Goal: Task Accomplishment & Management: Manage account settings

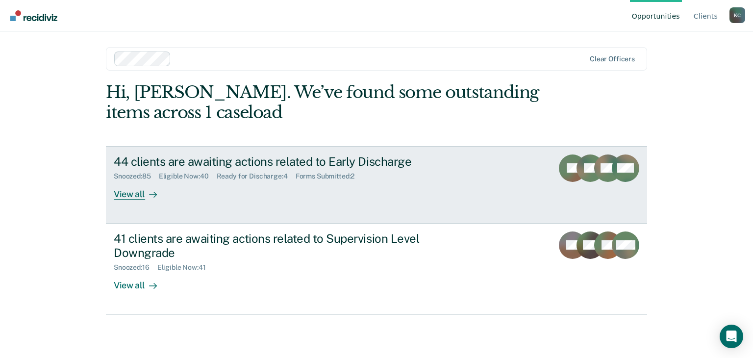
click at [148, 194] on div at bounding box center [151, 193] width 12 height 11
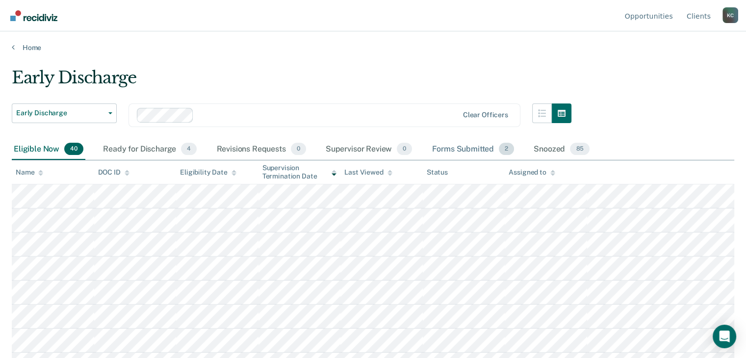
click at [452, 148] on div "Forms Submitted 2" at bounding box center [473, 150] width 86 height 22
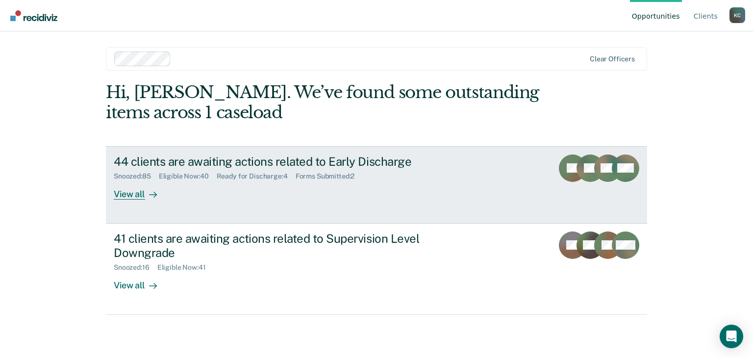
click at [131, 189] on div "View all" at bounding box center [141, 189] width 55 height 19
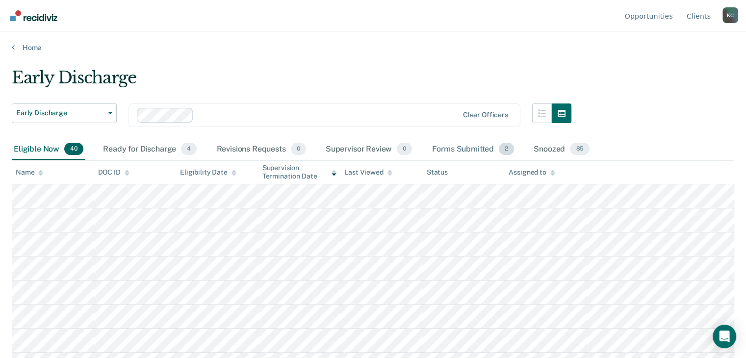
click at [481, 149] on div "Forms Submitted 2" at bounding box center [473, 150] width 86 height 22
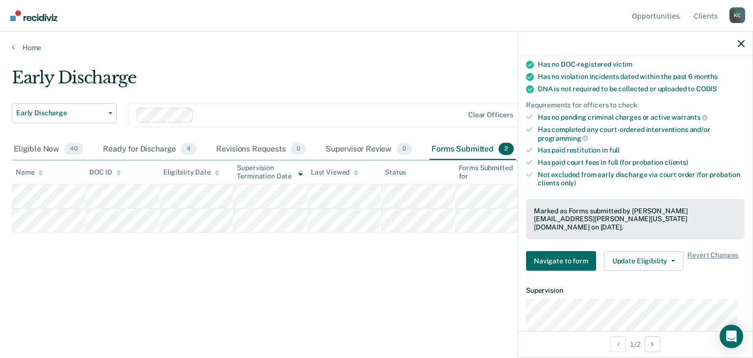
scroll to position [196, 0]
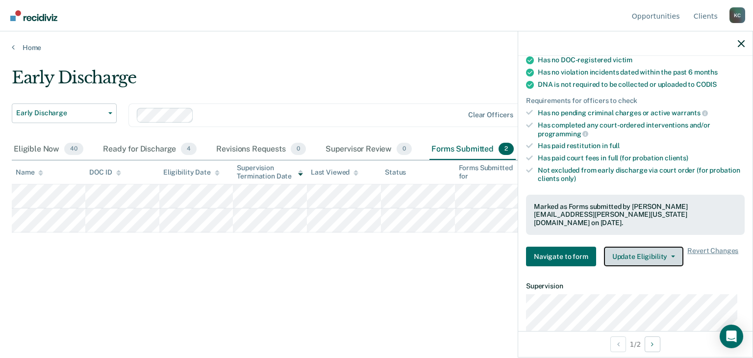
click at [616, 247] on button "Update Eligibility" at bounding box center [643, 257] width 79 height 20
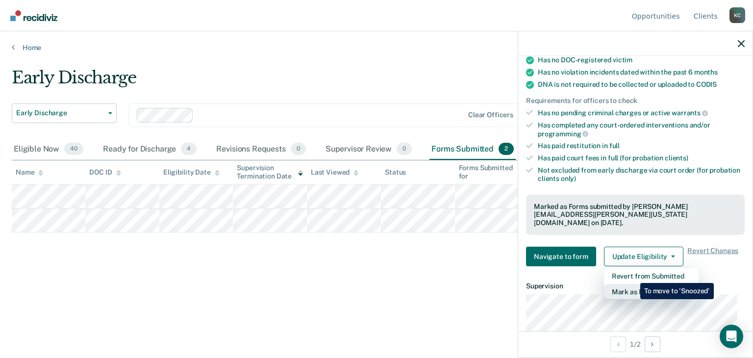
click at [633, 284] on button "Mark as Ineligible" at bounding box center [651, 292] width 95 height 16
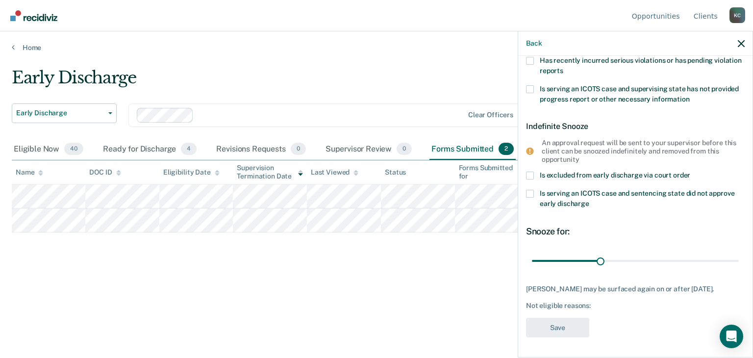
scroll to position [190, 0]
click at [529, 172] on label "Is excluded from early discharge via court order" at bounding box center [635, 177] width 219 height 10
click at [690, 172] on input "Is excluded from early discharge via court order" at bounding box center [690, 172] width 0 height 0
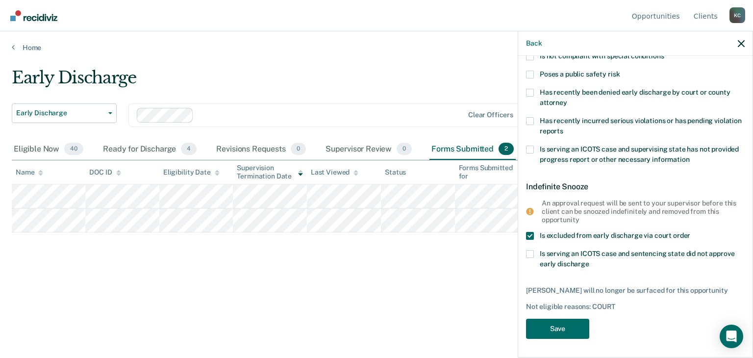
scroll to position [123, 0]
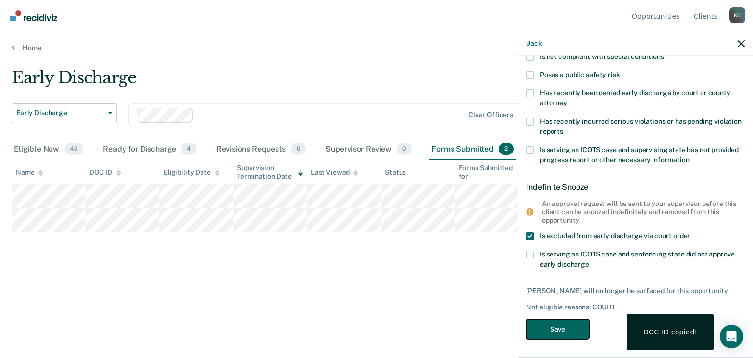
click at [549, 325] on button "Save" at bounding box center [557, 329] width 63 height 20
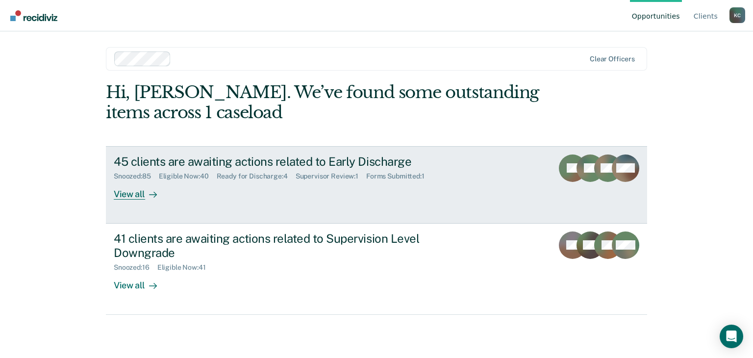
click at [143, 195] on div "View all" at bounding box center [141, 189] width 55 height 19
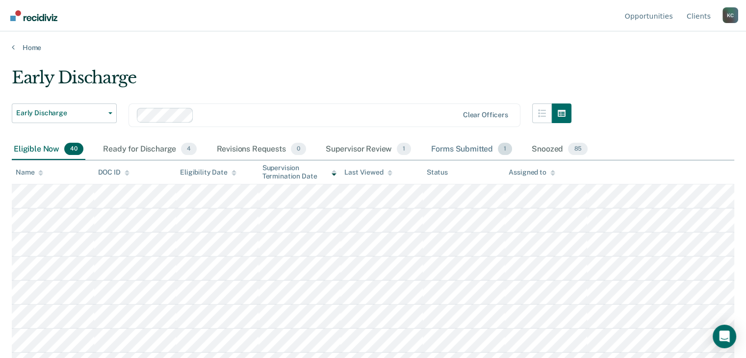
click at [470, 148] on div "Forms Submitted 1" at bounding box center [471, 150] width 85 height 22
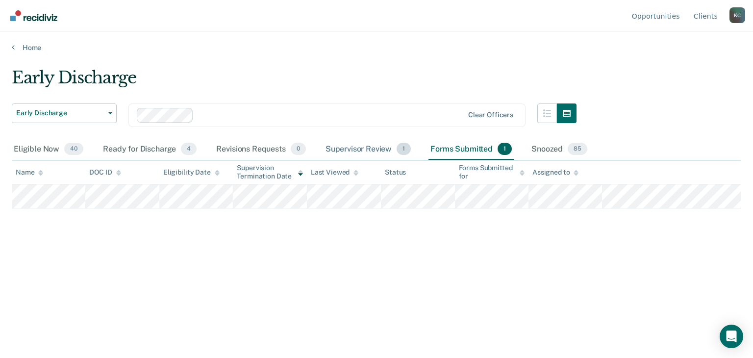
click at [360, 153] on div "Supervisor Review 1" at bounding box center [369, 150] width 90 height 22
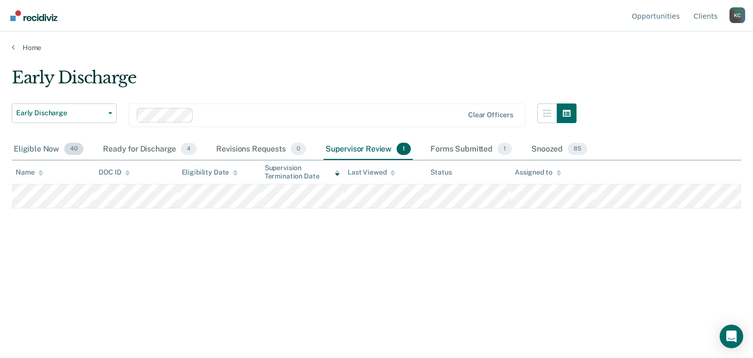
click at [45, 150] on div "Eligible Now 40" at bounding box center [49, 150] width 74 height 22
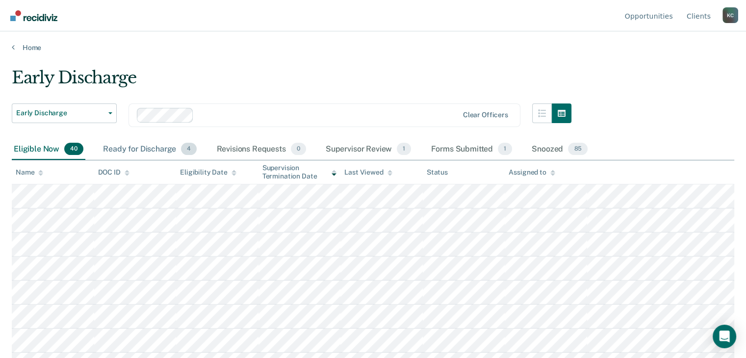
click at [125, 154] on div "Ready for Discharge 4" at bounding box center [150, 150] width 98 height 22
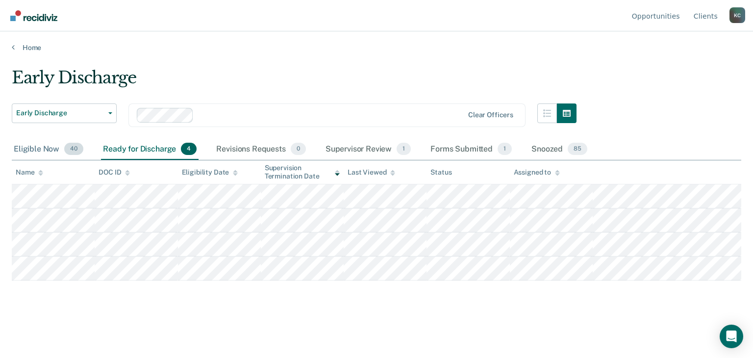
click at [51, 152] on div "Eligible Now 40" at bounding box center [49, 150] width 74 height 22
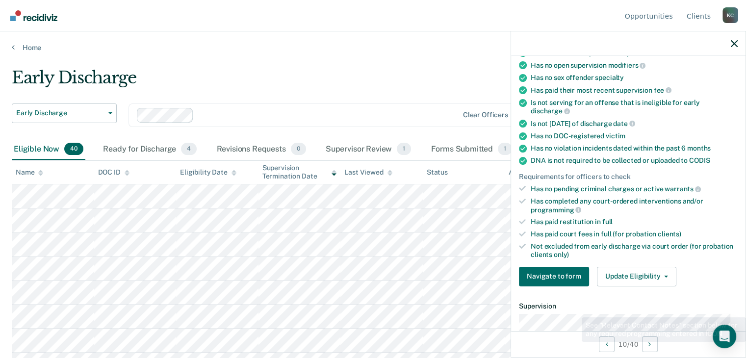
scroll to position [147, 0]
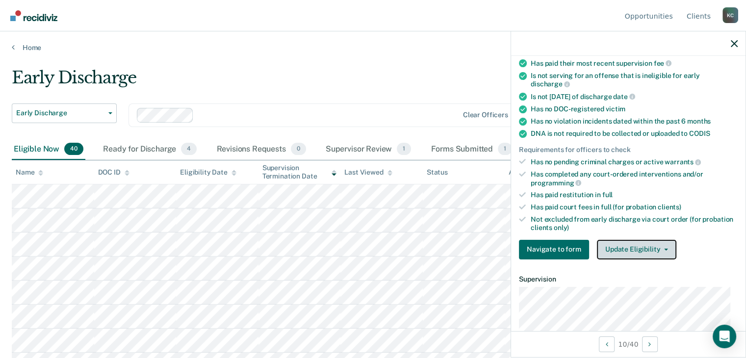
click at [626, 245] on button "Update Eligibility" at bounding box center [636, 250] width 79 height 20
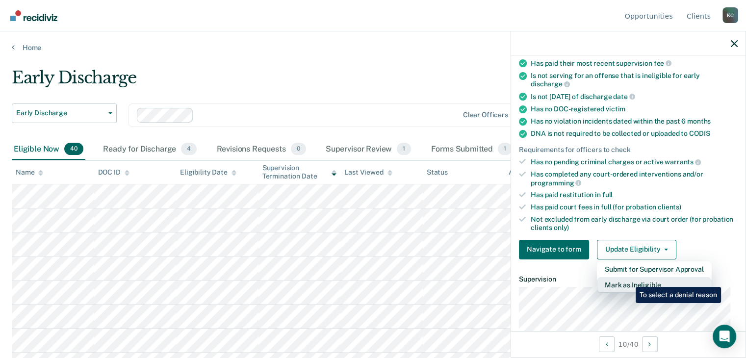
click at [628, 280] on button "Mark as Ineligible" at bounding box center [654, 285] width 115 height 16
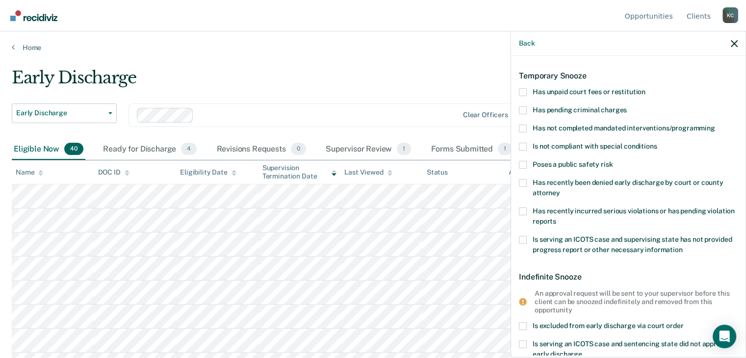
scroll to position [0, 0]
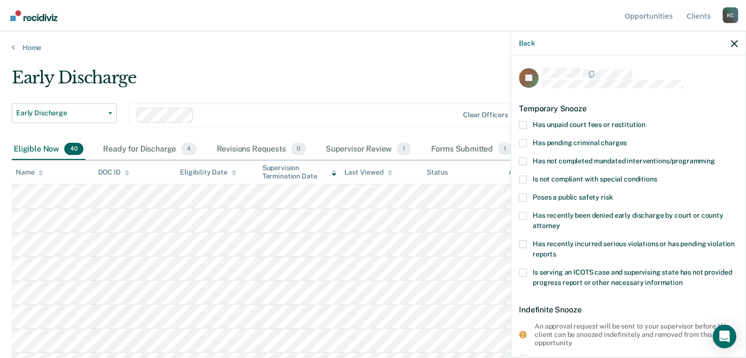
click at [524, 124] on span at bounding box center [523, 125] width 8 height 8
click at [645, 121] on input "Has unpaid court fees or restitution" at bounding box center [645, 121] width 0 height 0
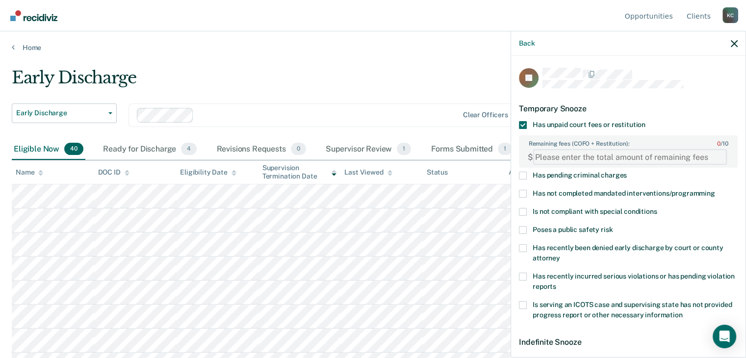
click at [550, 160] on FEESReasonInput "Remaining fees (COFO + Restitution): 0 / 10" at bounding box center [630, 157] width 194 height 16
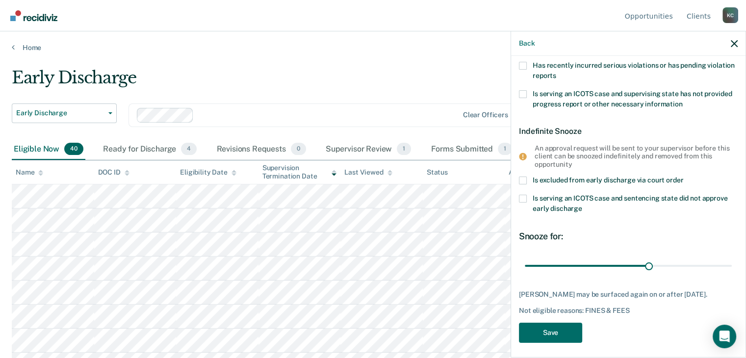
scroll to position [214, 0]
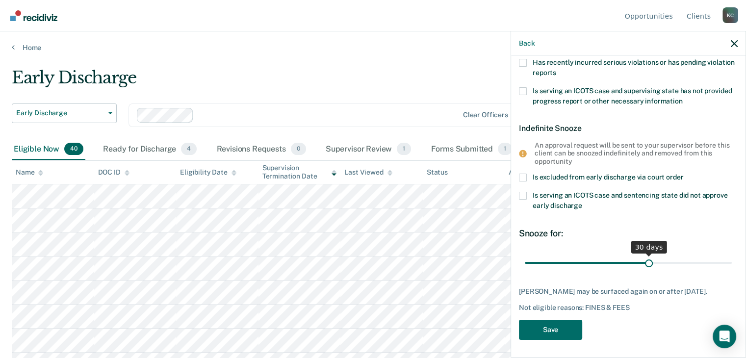
type FEESReasonInput "569.50"
drag, startPoint x: 646, startPoint y: 262, endPoint x: 414, endPoint y: 280, distance: 233.1
type input "1"
click at [525, 272] on input "range" at bounding box center [628, 262] width 207 height 17
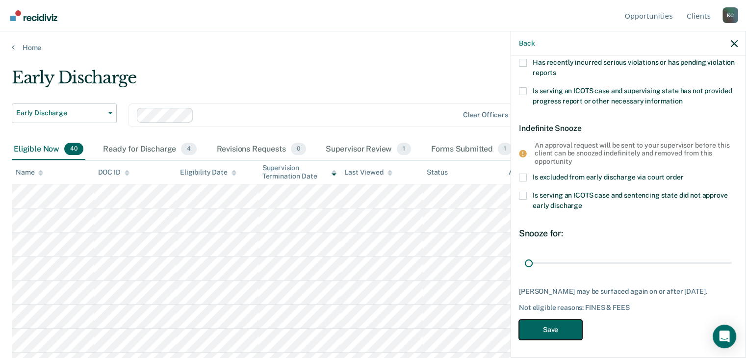
click at [537, 324] on button "Save" at bounding box center [550, 330] width 63 height 20
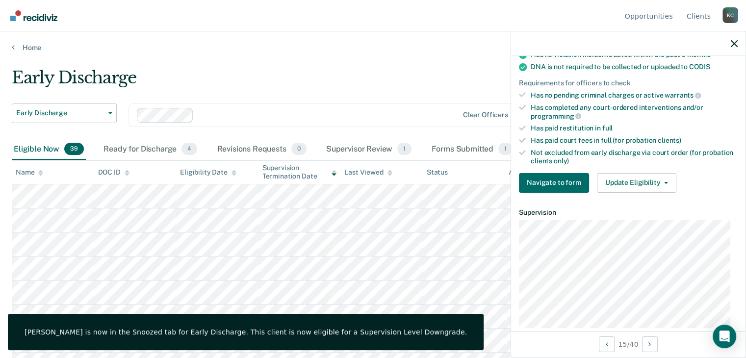
scroll to position [153, 0]
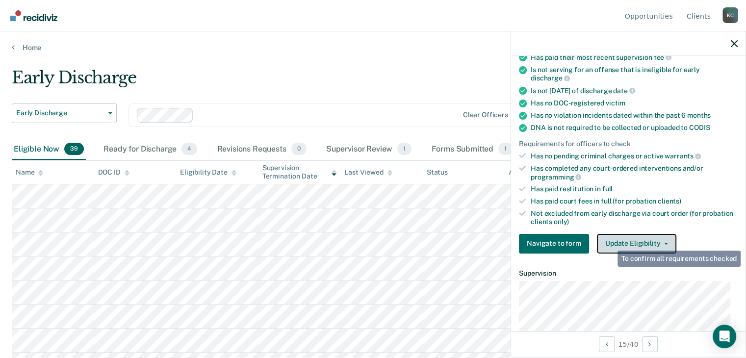
click at [611, 241] on button "Update Eligibility" at bounding box center [636, 244] width 79 height 20
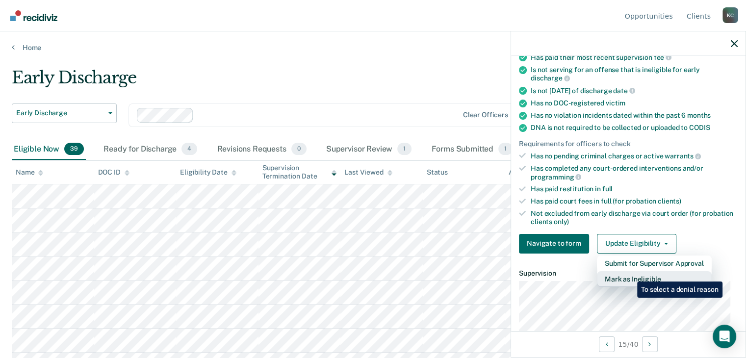
click at [630, 274] on button "Mark as Ineligible" at bounding box center [654, 279] width 115 height 16
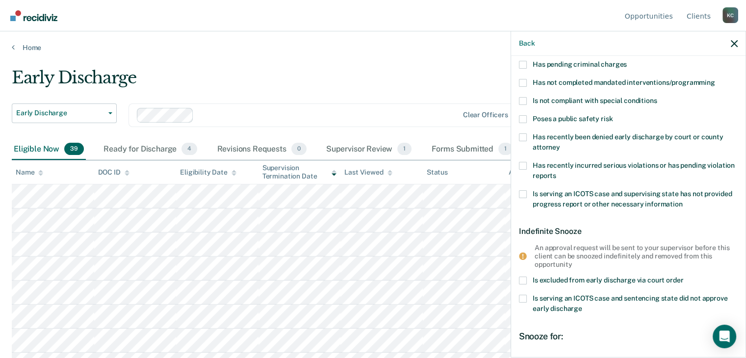
scroll to position [0, 0]
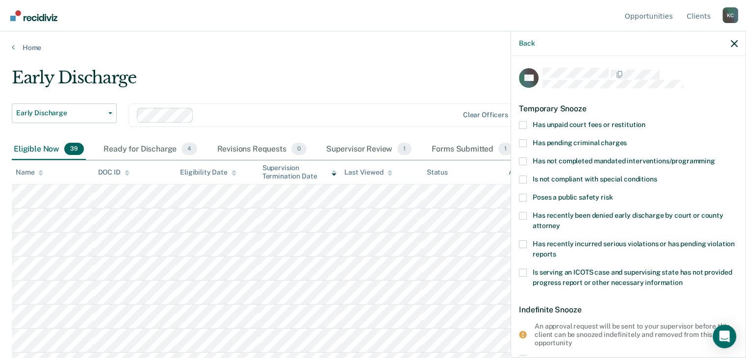
click at [524, 127] on span at bounding box center [523, 125] width 8 height 8
click at [645, 121] on input "Has unpaid court fees or restitution" at bounding box center [645, 121] width 0 height 0
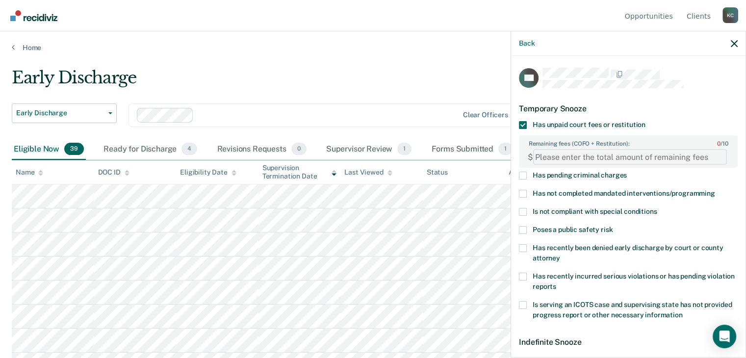
click at [564, 153] on FEESReasonInput "Remaining fees (COFO + Restitution): 0 / 10" at bounding box center [630, 157] width 194 height 16
type FEESReasonInput "1836.25"
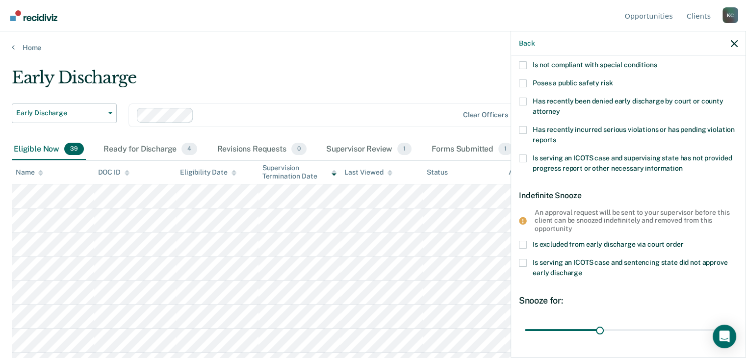
scroll to position [196, 0]
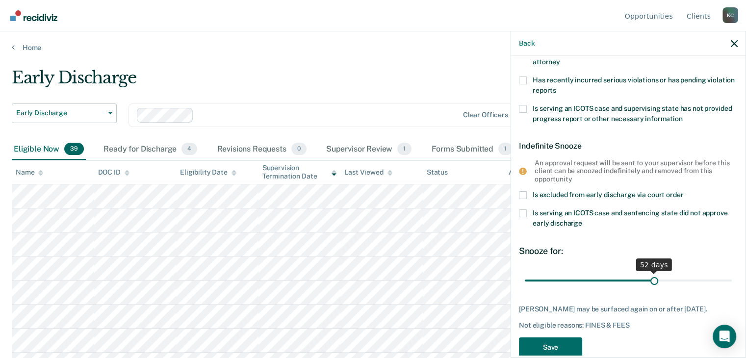
drag, startPoint x: 598, startPoint y: 280, endPoint x: 649, endPoint y: 289, distance: 51.7
type input "52"
click at [649, 289] on input "range" at bounding box center [628, 280] width 207 height 17
click at [549, 348] on button "Save" at bounding box center [550, 347] width 63 height 20
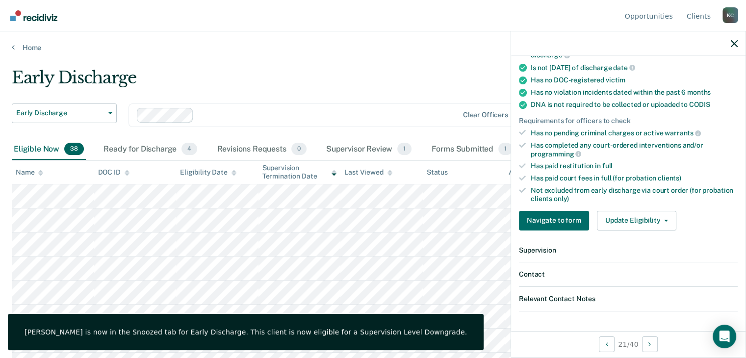
scroll to position [125, 0]
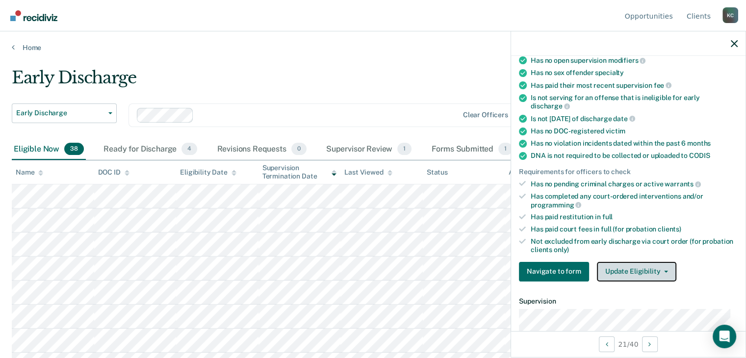
click at [618, 269] on button "Update Eligibility" at bounding box center [636, 272] width 79 height 20
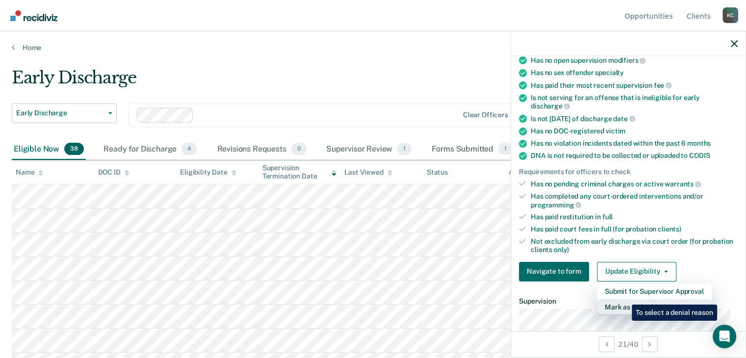
click at [624, 299] on button "Mark as Ineligible" at bounding box center [654, 307] width 115 height 16
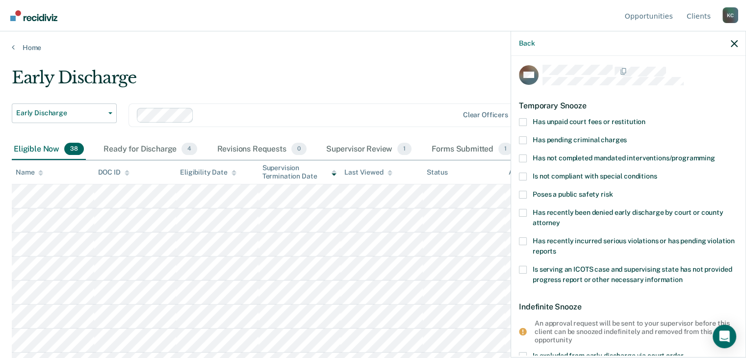
scroll to position [0, 0]
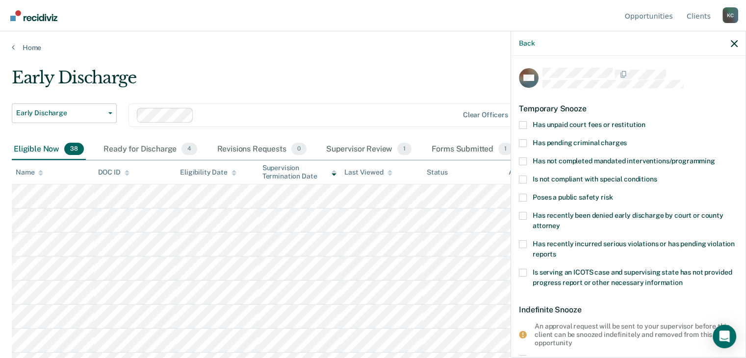
click at [526, 124] on span at bounding box center [523, 125] width 8 height 8
click at [645, 121] on input "Has unpaid court fees or restitution" at bounding box center [645, 121] width 0 height 0
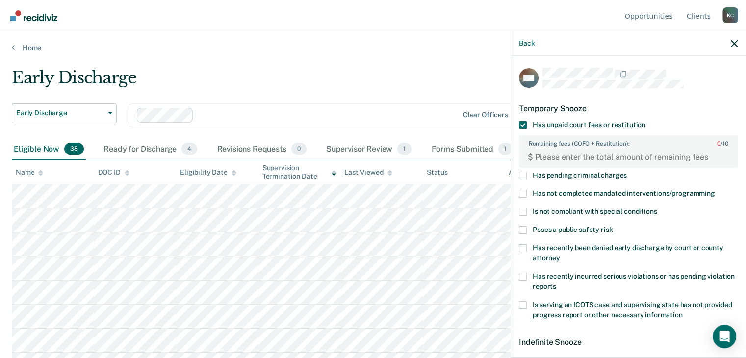
click at [521, 194] on span at bounding box center [523, 194] width 8 height 8
click at [715, 190] on input "Has not completed mandated interventions/programming" at bounding box center [715, 190] width 0 height 0
click at [564, 157] on FEESReasonInput "Remaining fees (COFO + Restitution): 0 / 10" at bounding box center [630, 157] width 194 height 16
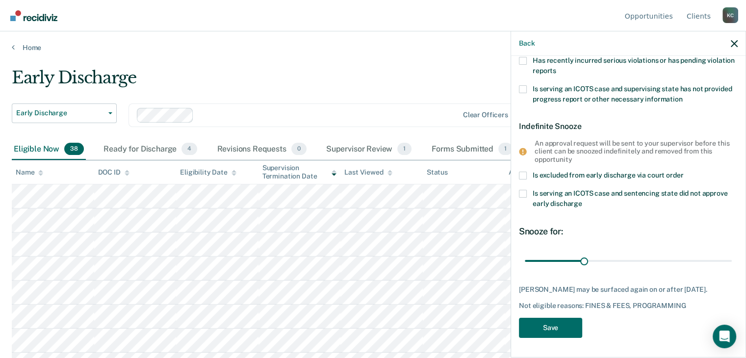
scroll to position [222, 0]
type FEESReasonInput "465.99"
drag, startPoint x: 581, startPoint y: 253, endPoint x: 538, endPoint y: 264, distance: 44.1
type input "6"
click at [537, 261] on input "range" at bounding box center [628, 261] width 207 height 17
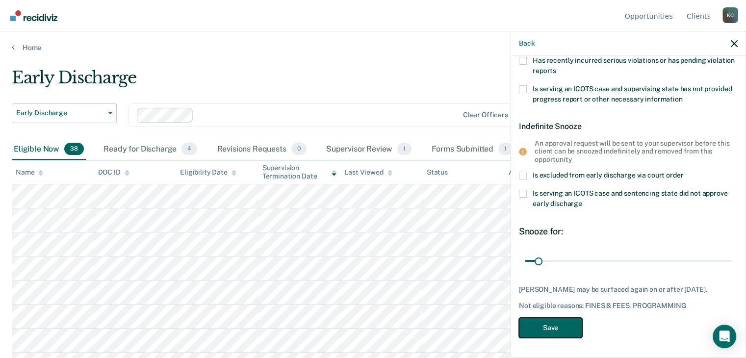
click at [556, 329] on button "Save" at bounding box center [550, 328] width 63 height 20
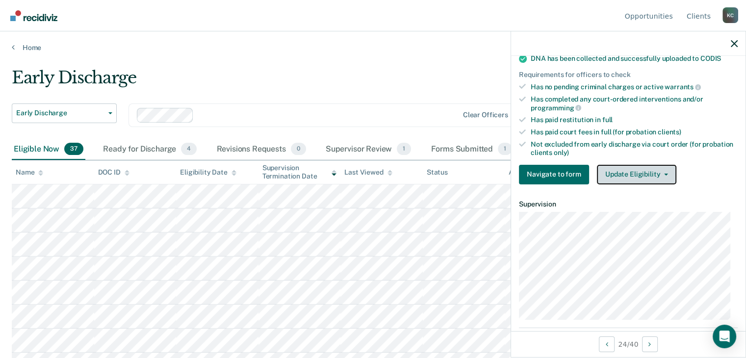
click at [643, 169] on button "Update Eligibility" at bounding box center [636, 175] width 79 height 20
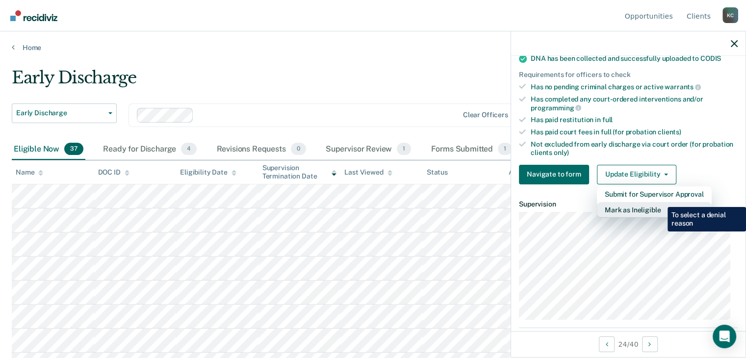
click at [660, 202] on button "Mark as Ineligible" at bounding box center [654, 210] width 115 height 16
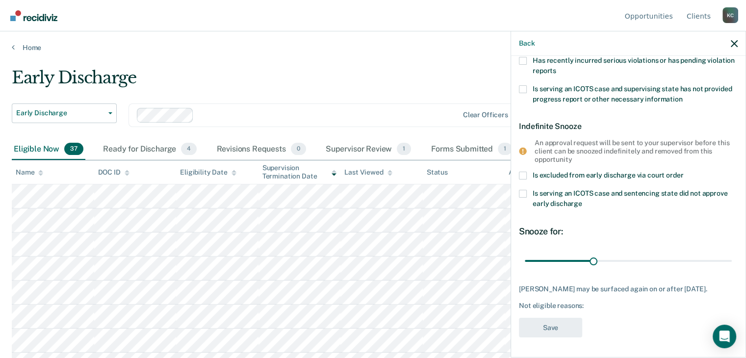
scroll to position [0, 0]
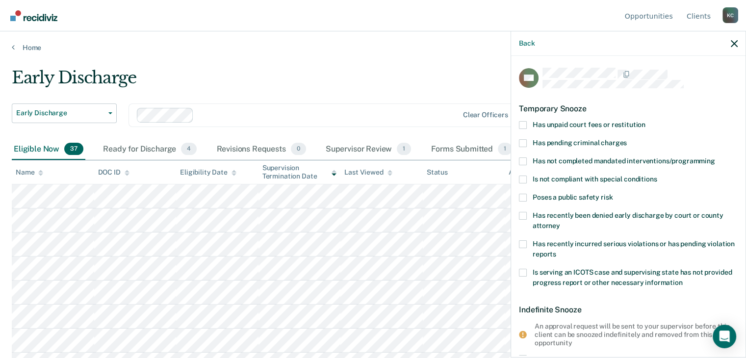
click at [522, 127] on span at bounding box center [523, 125] width 8 height 8
click at [645, 121] on input "Has unpaid court fees or restitution" at bounding box center [645, 121] width 0 height 0
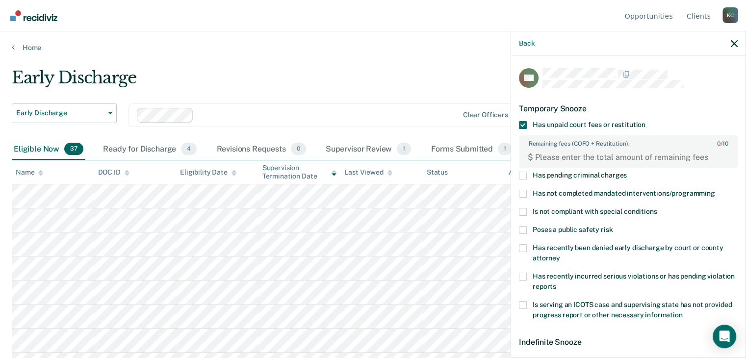
click at [526, 193] on span at bounding box center [523, 194] width 8 height 8
click at [715, 190] on input "Has not completed mandated interventions/programming" at bounding box center [715, 190] width 0 height 0
click at [534, 159] on FEESReasonInput "Remaining fees (COFO + Restitution): 0 / 10" at bounding box center [630, 157] width 194 height 16
click at [563, 153] on FEESReasonInput "544.56" at bounding box center [630, 157] width 194 height 16
type FEESReasonInput "544.50"
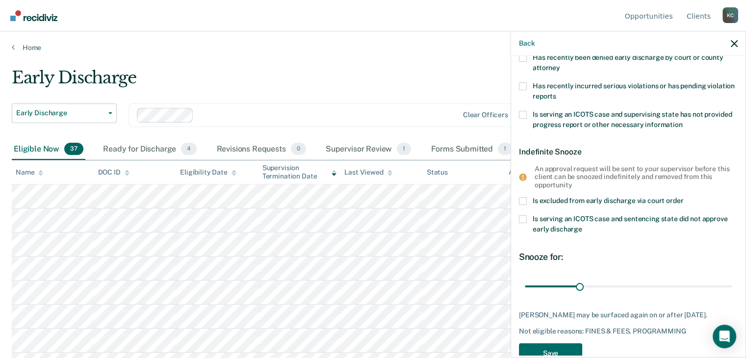
scroll to position [222, 0]
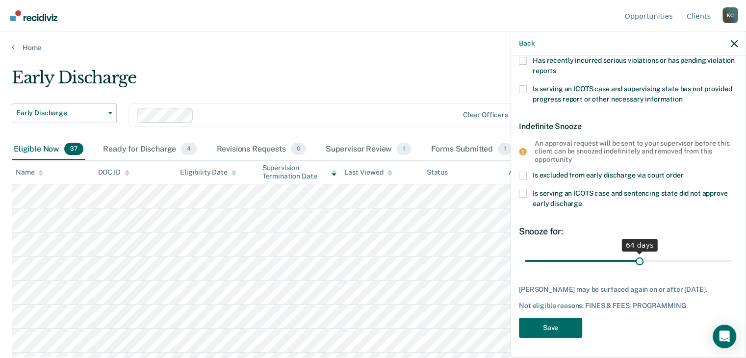
drag, startPoint x: 573, startPoint y: 252, endPoint x: 635, endPoint y: 252, distance: 61.8
type input "64"
click at [635, 253] on input "range" at bounding box center [628, 261] width 207 height 17
click at [563, 326] on button "Save" at bounding box center [550, 328] width 63 height 20
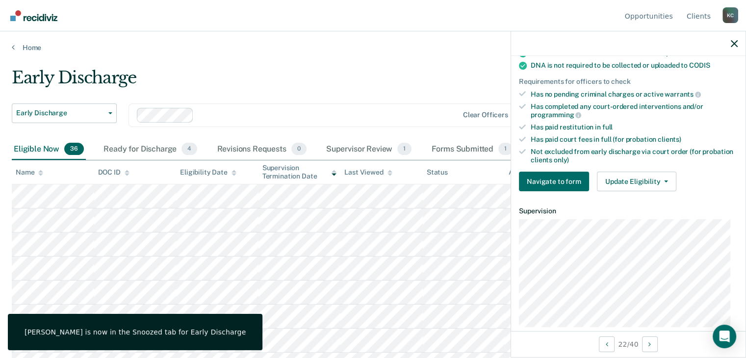
scroll to position [230, 0]
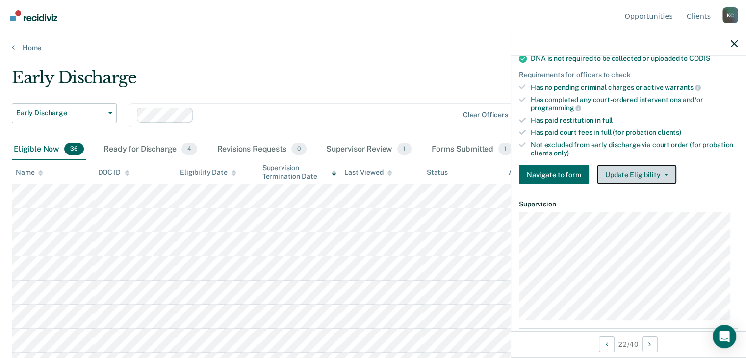
click at [631, 171] on button "Update Eligibility" at bounding box center [636, 175] width 79 height 20
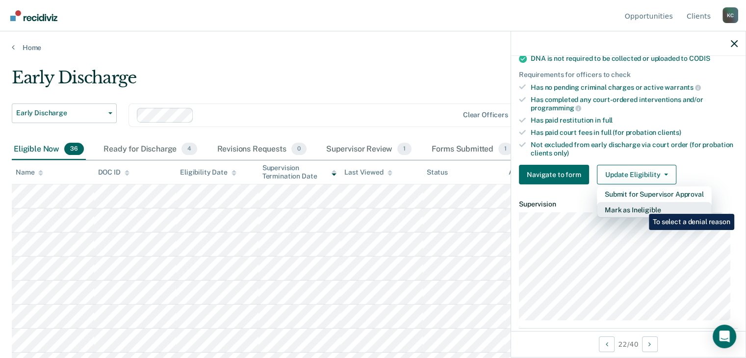
click at [641, 206] on button "Mark as Ineligible" at bounding box center [654, 210] width 115 height 16
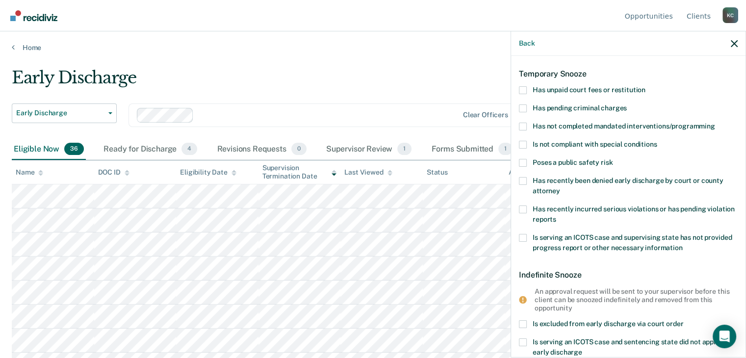
scroll to position [84, 0]
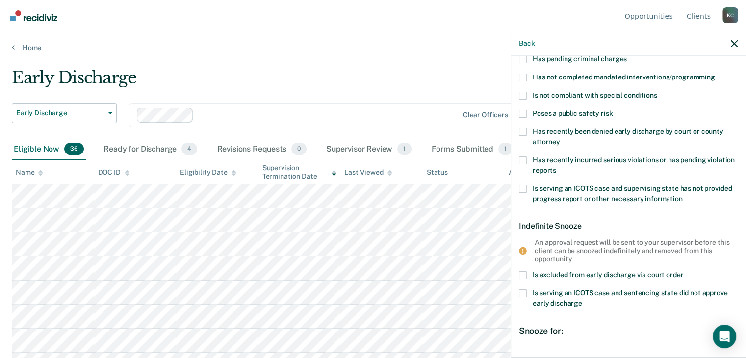
click at [557, 274] on span "Is excluded from early discharge via court order" at bounding box center [608, 275] width 151 height 8
click at [683, 271] on input "Is excluded from early discharge via court order" at bounding box center [683, 271] width 0 height 0
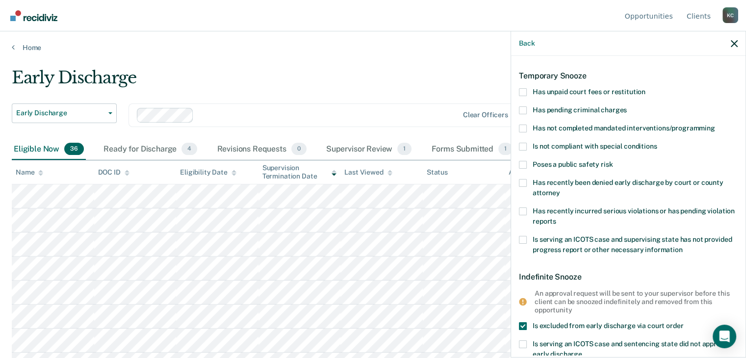
scroll to position [98, 0]
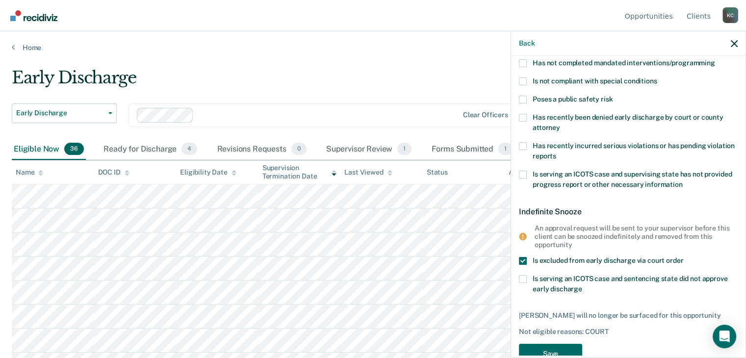
click at [519, 261] on span at bounding box center [523, 261] width 8 height 8
click at [683, 257] on input "Is excluded from early discharge via court order" at bounding box center [683, 257] width 0 height 0
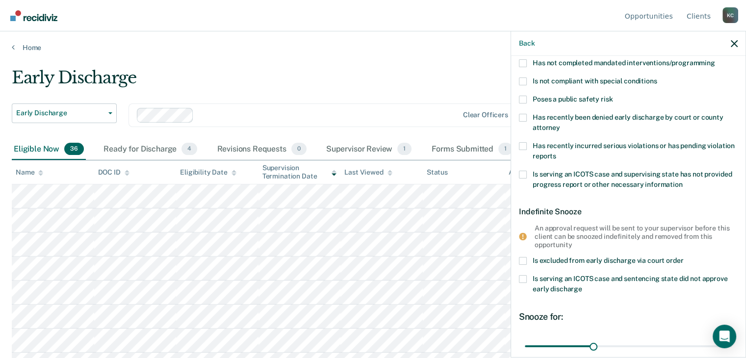
click at [523, 99] on span at bounding box center [523, 100] width 8 height 8
click at [612, 96] on input "Poses a public safety risk" at bounding box center [612, 96] width 0 height 0
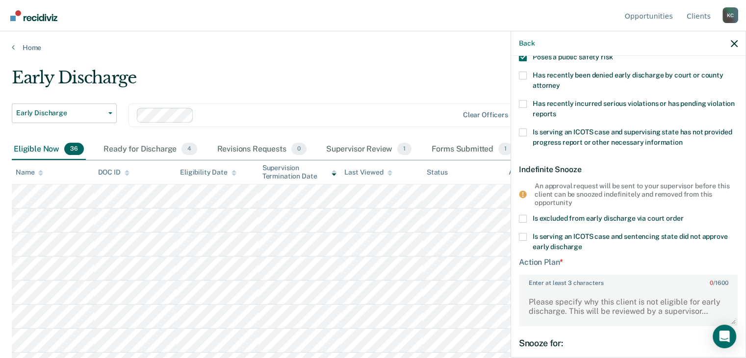
scroll to position [245, 0]
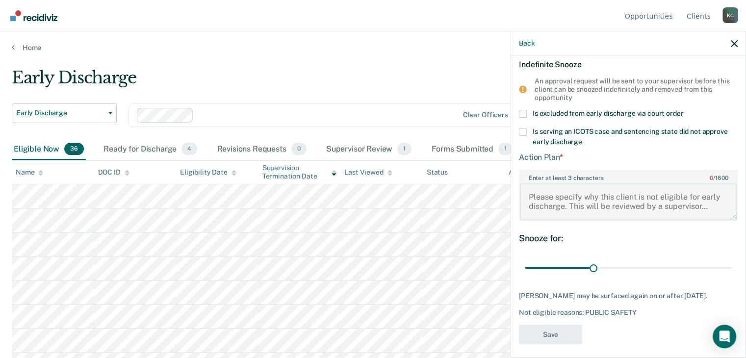
click at [569, 196] on textarea "Enter at least 3 characters 0 / 1600" at bounding box center [628, 201] width 217 height 36
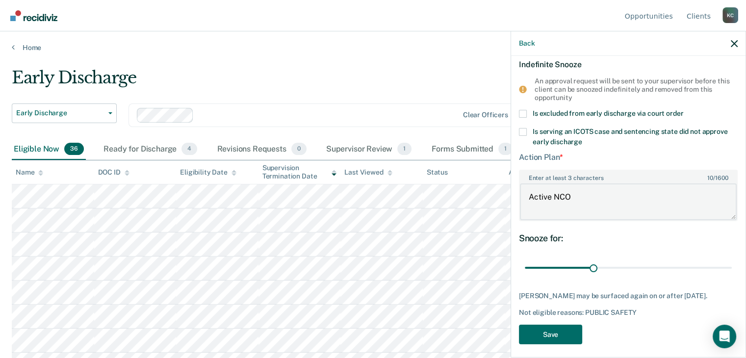
type textarea "Active NCO"
click at [556, 165] on div "Action Plan * Enter at least 3 characters 10 / 1600 Active NCO" at bounding box center [628, 187] width 219 height 76
drag, startPoint x: 588, startPoint y: 267, endPoint x: 733, endPoint y: 265, distance: 144.2
type input "90"
click at [732, 265] on input "range" at bounding box center [628, 267] width 207 height 17
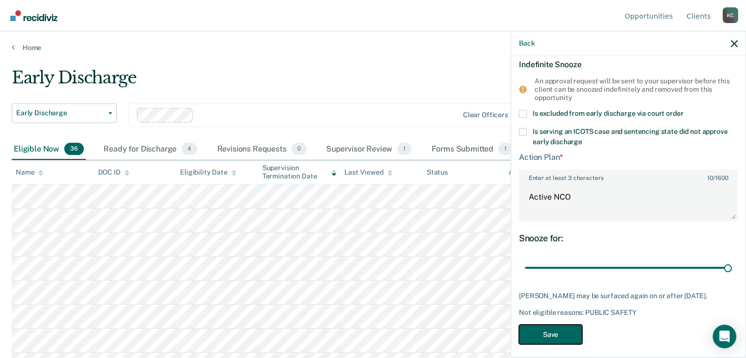
click at [560, 330] on button "Save" at bounding box center [550, 335] width 63 height 20
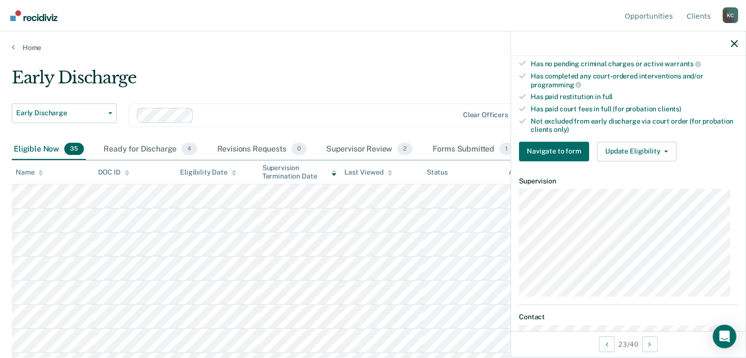
scroll to position [237, 0]
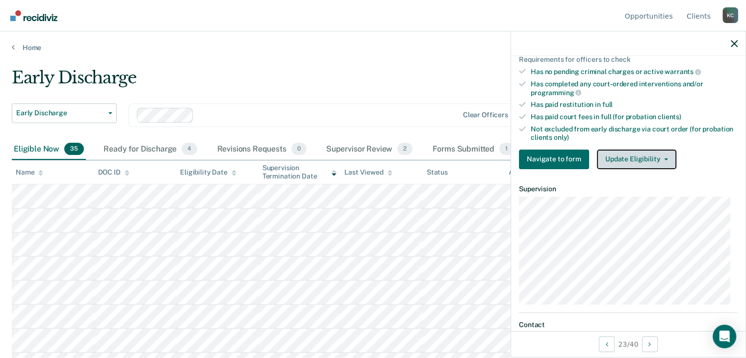
click at [634, 157] on button "Update Eligibility" at bounding box center [636, 160] width 79 height 20
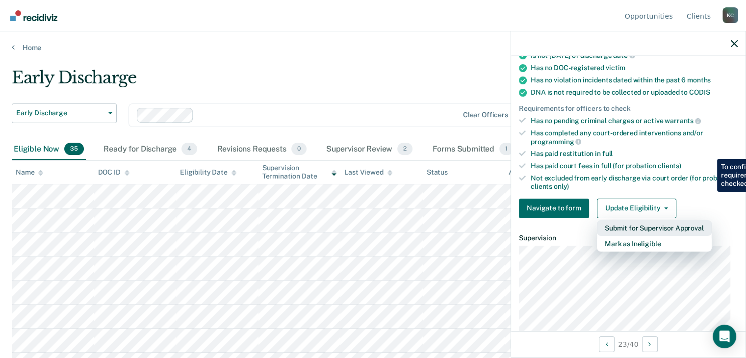
scroll to position [0, 0]
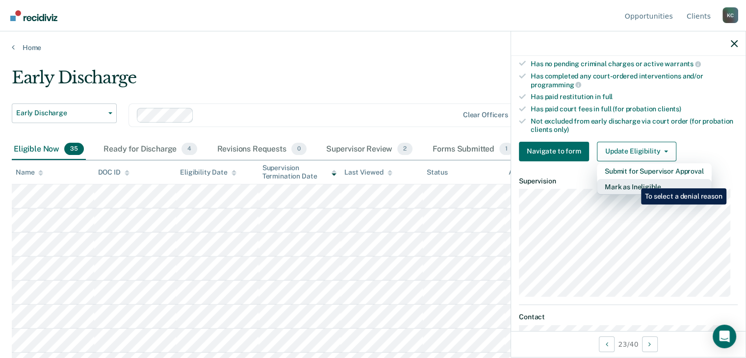
click at [634, 181] on button "Mark as Ineligible" at bounding box center [654, 187] width 115 height 16
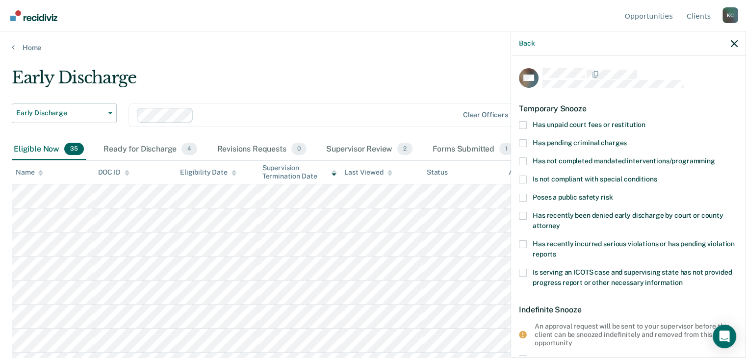
click at [524, 160] on span at bounding box center [523, 161] width 8 height 8
click at [715, 157] on input "Has not completed mandated interventions/programming" at bounding box center [715, 157] width 0 height 0
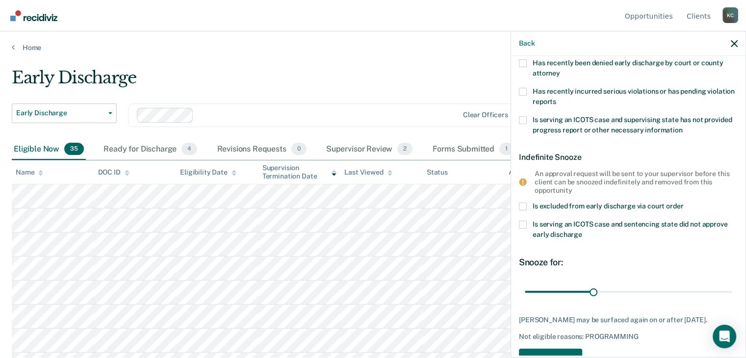
scroll to position [182, 0]
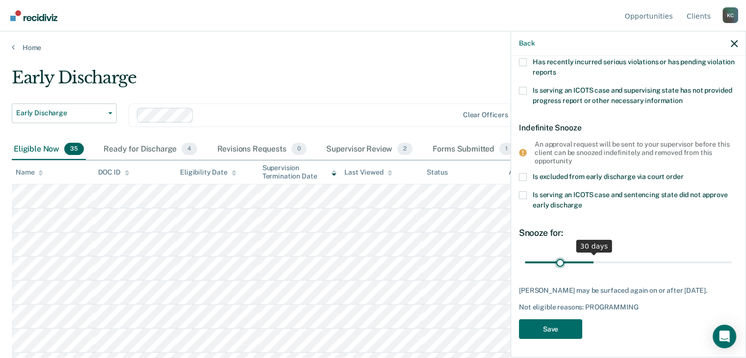
click at [558, 266] on input "range" at bounding box center [628, 262] width 207 height 17
drag, startPoint x: 555, startPoint y: 264, endPoint x: 532, endPoint y: 264, distance: 23.0
type input "3"
click at [532, 264] on input "range" at bounding box center [628, 262] width 207 height 17
click at [547, 331] on button "Save" at bounding box center [550, 329] width 63 height 20
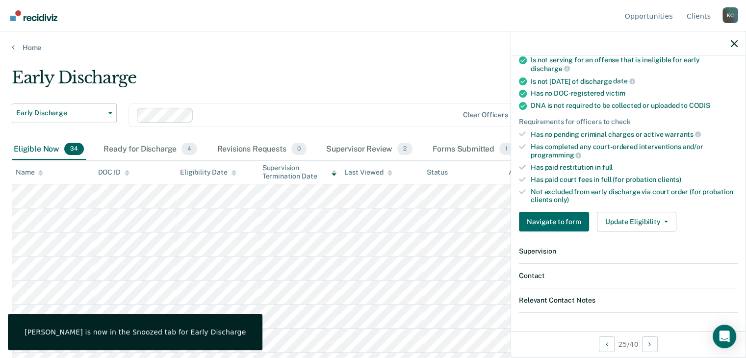
scroll to position [202, 0]
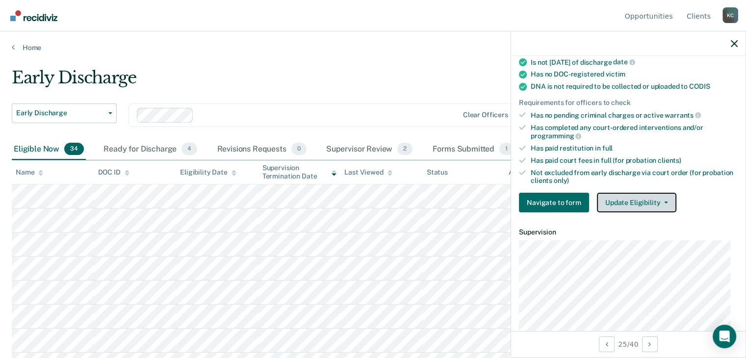
click at [644, 194] on button "Update Eligibility" at bounding box center [636, 203] width 79 height 20
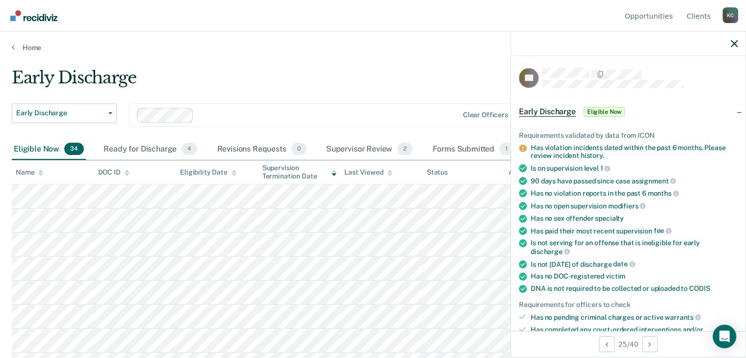
scroll to position [98, 0]
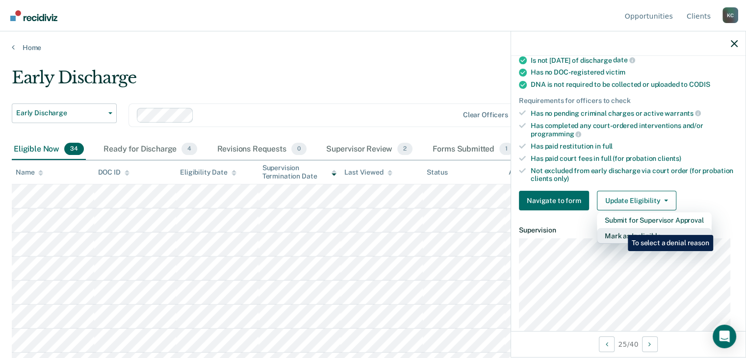
click at [620, 228] on button "Mark as Ineligible" at bounding box center [654, 236] width 115 height 16
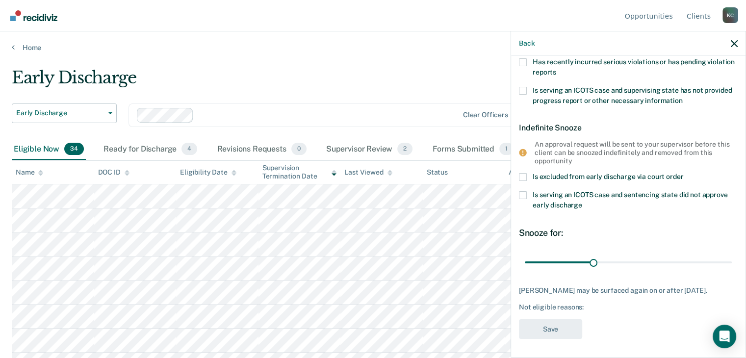
scroll to position [35, 0]
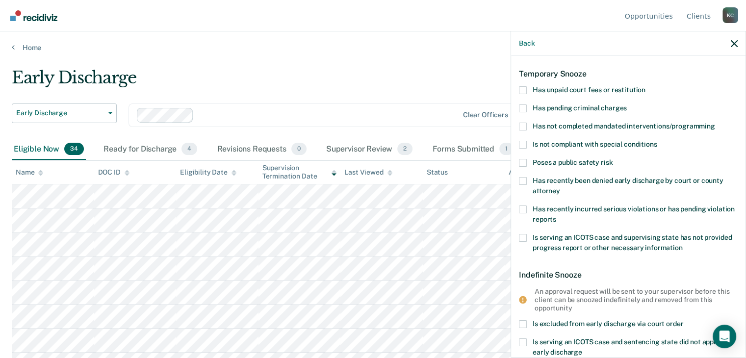
click at [525, 206] on span at bounding box center [523, 209] width 8 height 8
click at [556, 216] on input "Has recently incurred serious violations or has pending violation reports" at bounding box center [556, 216] width 0 height 0
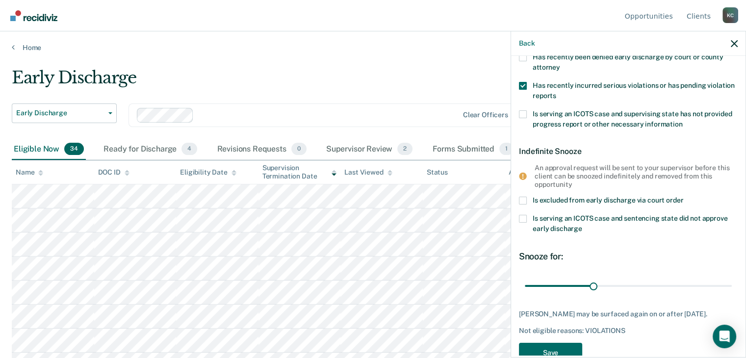
scroll to position [182, 0]
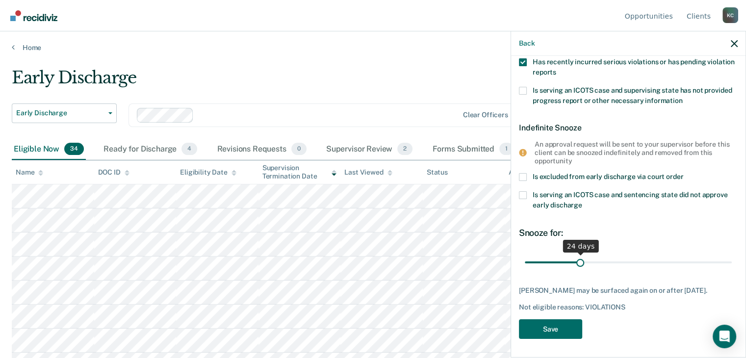
drag, startPoint x: 589, startPoint y: 261, endPoint x: 578, endPoint y: 261, distance: 10.8
type input "24"
click at [578, 261] on input "range" at bounding box center [628, 262] width 207 height 17
click at [562, 324] on button "Save" at bounding box center [550, 329] width 63 height 20
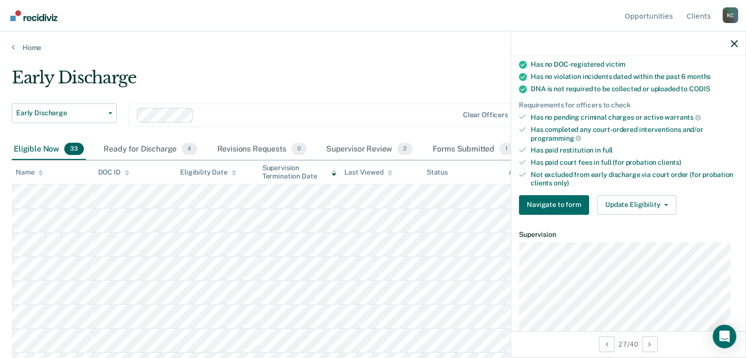
scroll to position [196, 0]
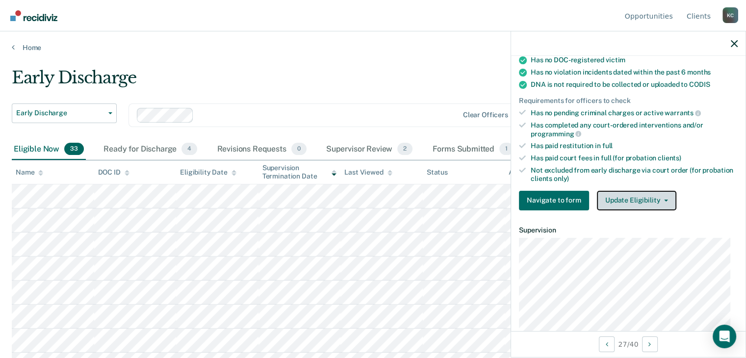
click at [636, 194] on button "Update Eligibility" at bounding box center [636, 201] width 79 height 20
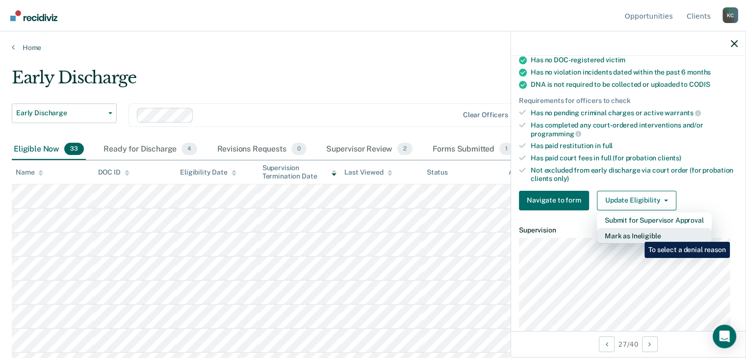
click at [637, 234] on button "Mark as Ineligible" at bounding box center [654, 236] width 115 height 16
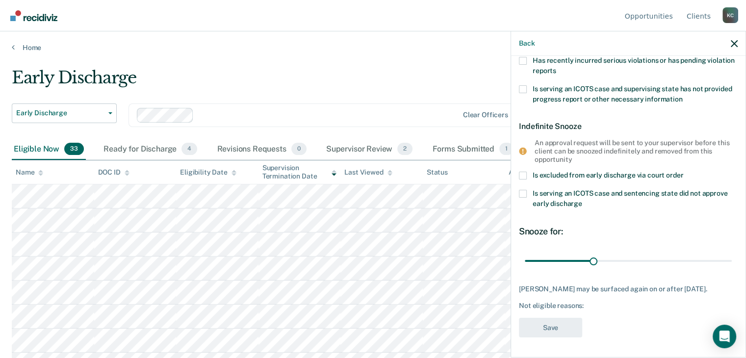
scroll to position [0, 0]
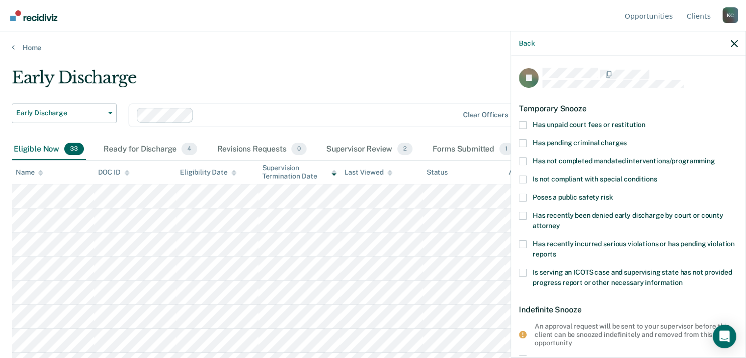
click at [522, 122] on span at bounding box center [523, 125] width 8 height 8
click at [645, 121] on input "Has unpaid court fees or restitution" at bounding box center [645, 121] width 0 height 0
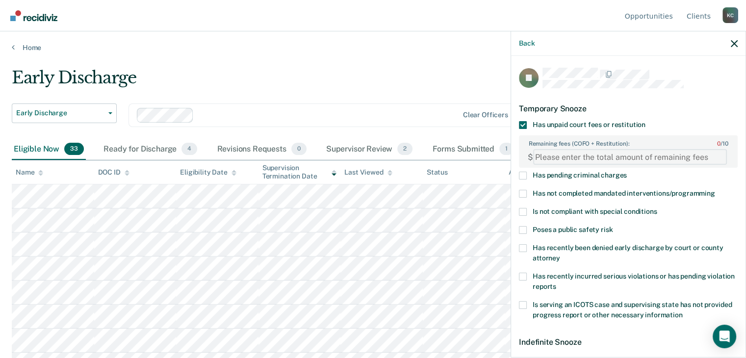
click at [566, 154] on FEESReasonInput "Remaining fees (COFO + Restitution): 0 / 10" at bounding box center [630, 157] width 194 height 16
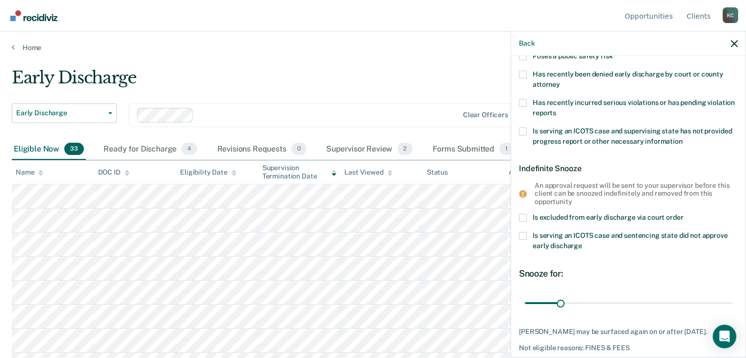
scroll to position [196, 0]
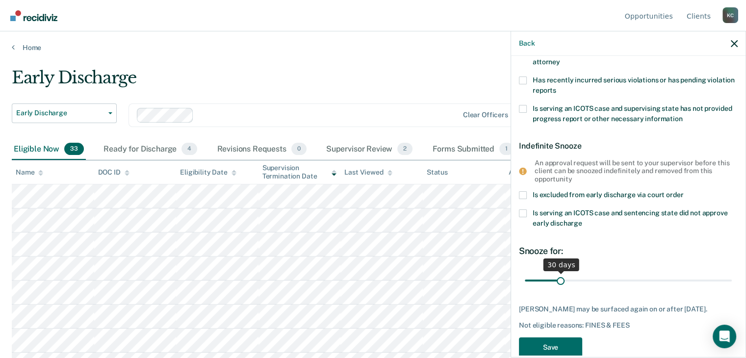
type FEESReasonInput "547.50"
drag, startPoint x: 559, startPoint y: 281, endPoint x: 524, endPoint y: 286, distance: 35.6
click at [525, 286] on input "range" at bounding box center [628, 280] width 207 height 17
type input "6"
click at [534, 281] on input "range" at bounding box center [628, 280] width 207 height 17
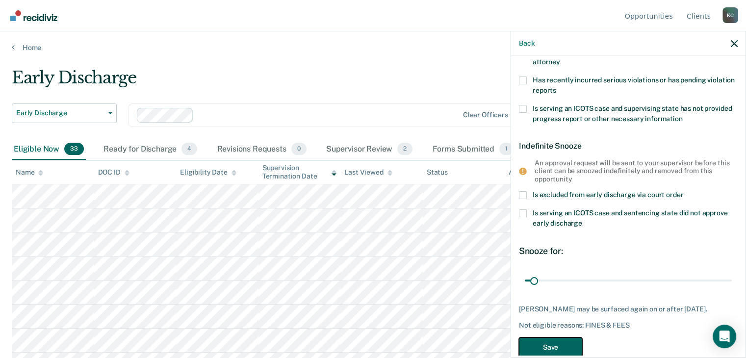
click at [552, 346] on button "Save" at bounding box center [550, 347] width 63 height 20
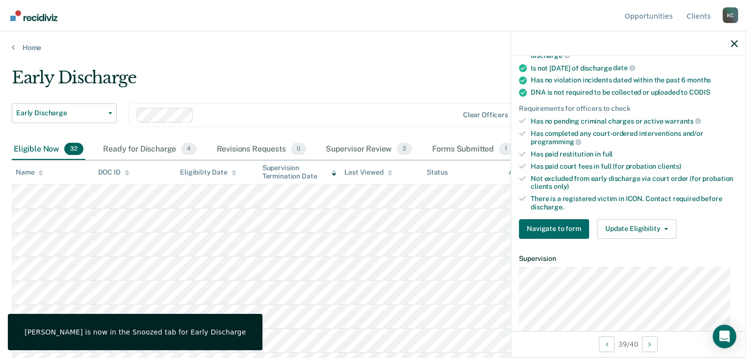
scroll to position [204, 0]
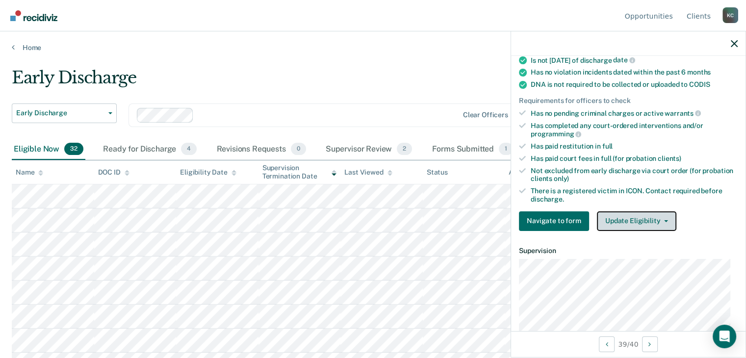
click at [618, 214] on button "Update Eligibility" at bounding box center [636, 221] width 79 height 20
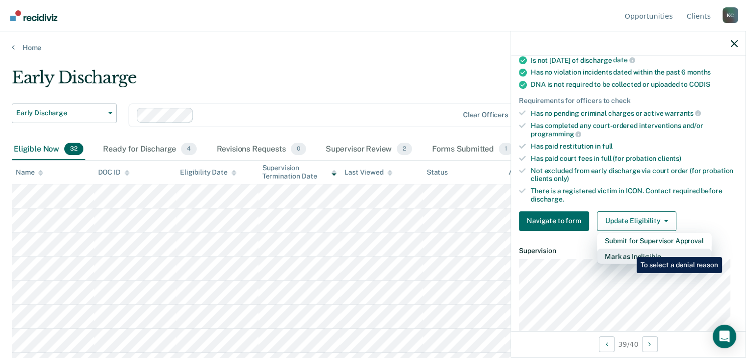
click at [629, 250] on button "Mark as Ineligible" at bounding box center [654, 257] width 115 height 16
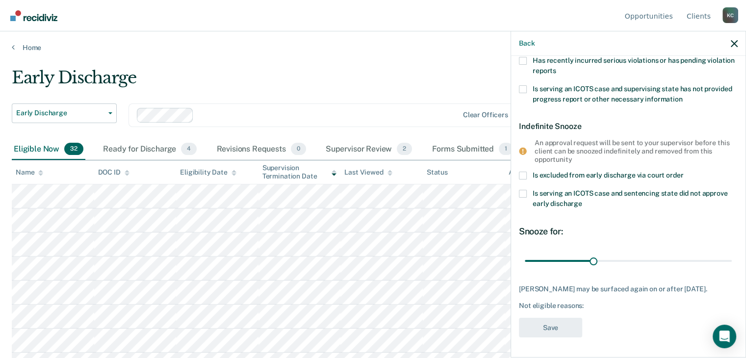
scroll to position [0, 0]
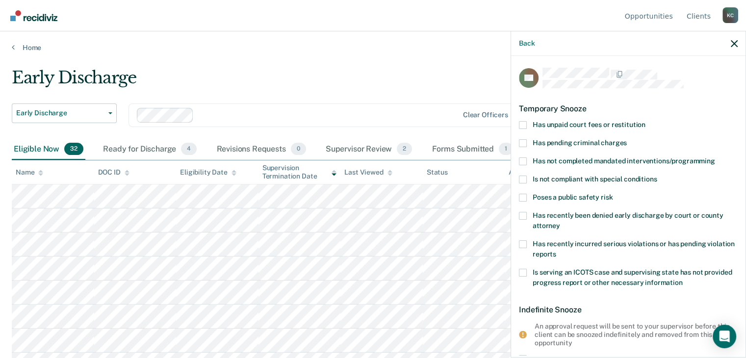
click at [520, 122] on span at bounding box center [523, 125] width 8 height 8
click at [645, 121] on input "Has unpaid court fees or restitution" at bounding box center [645, 121] width 0 height 0
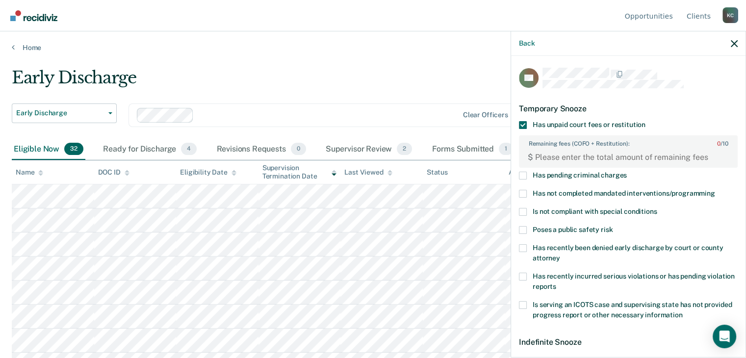
click at [524, 192] on span at bounding box center [523, 194] width 8 height 8
click at [715, 190] on input "Has not completed mandated interventions/programming" at bounding box center [715, 190] width 0 height 0
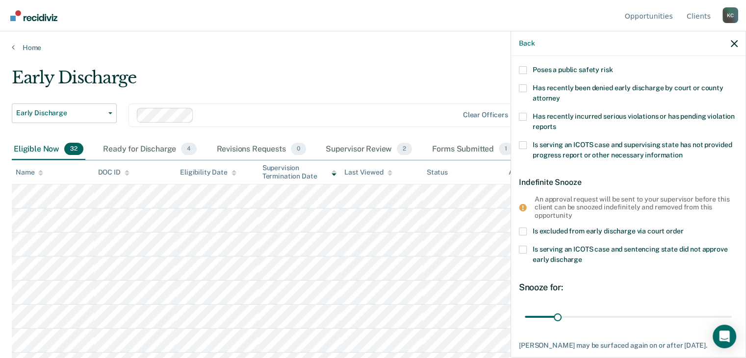
scroll to position [196, 0]
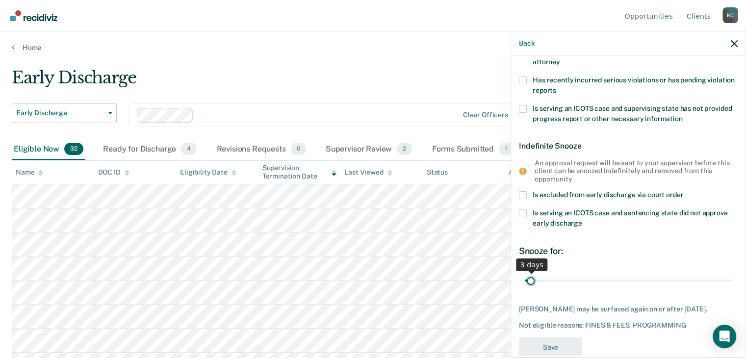
drag, startPoint x: 553, startPoint y: 280, endPoint x: 531, endPoint y: 280, distance: 22.6
type input "3"
click at [531, 280] on input "range" at bounding box center [628, 280] width 207 height 17
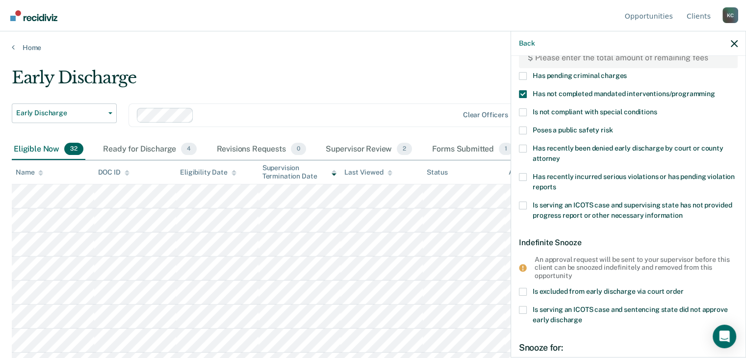
scroll to position [0, 0]
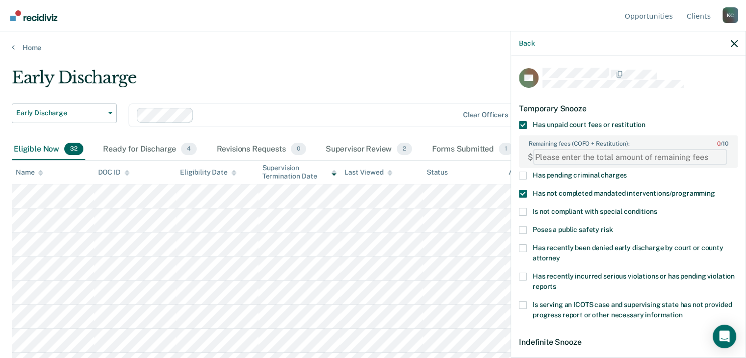
click at [560, 159] on FEESReasonInput "Remaining fees (COFO + Restitution): 0 / 10" at bounding box center [630, 157] width 194 height 16
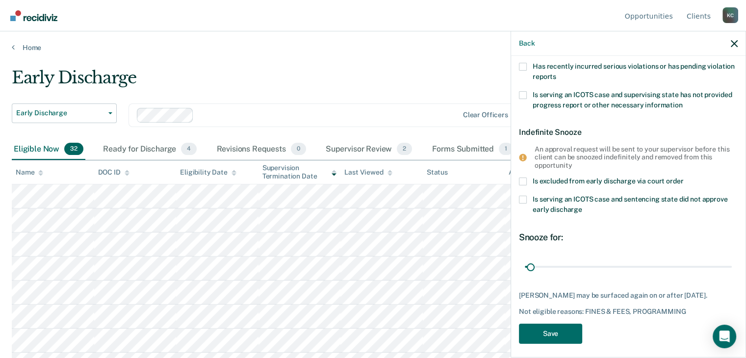
scroll to position [222, 0]
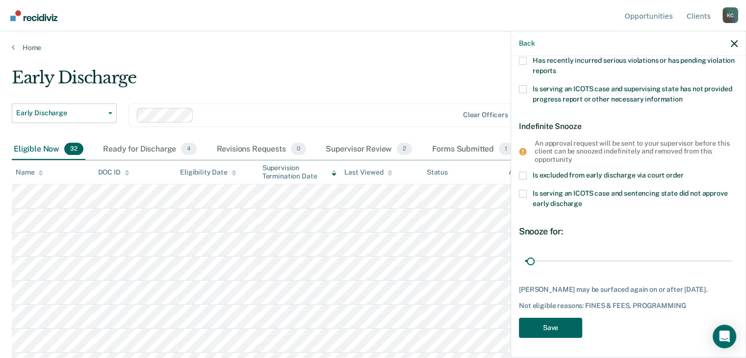
type FEESReasonInput "1337.50"
click at [541, 330] on button "Save" at bounding box center [550, 328] width 63 height 20
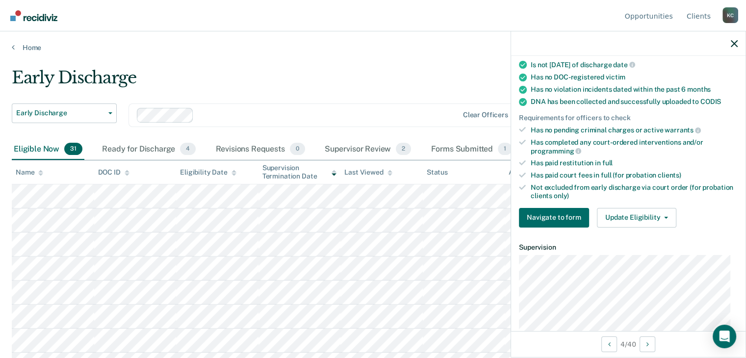
scroll to position [196, 0]
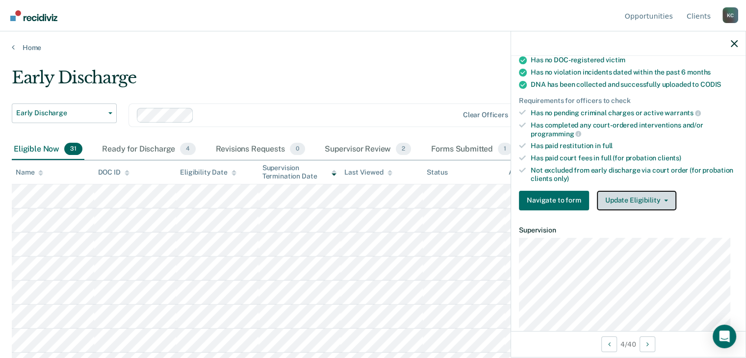
click at [625, 198] on button "Update Eligibility" at bounding box center [636, 201] width 79 height 20
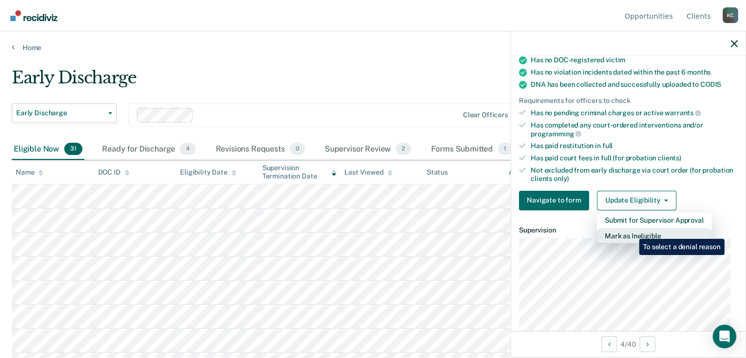
click at [632, 231] on button "Mark as Ineligible" at bounding box center [654, 236] width 115 height 16
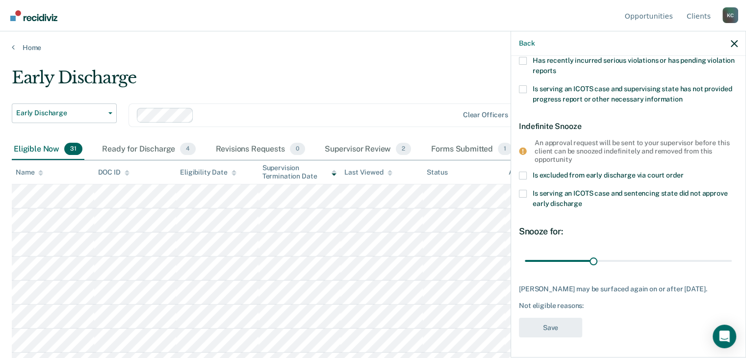
scroll to position [0, 0]
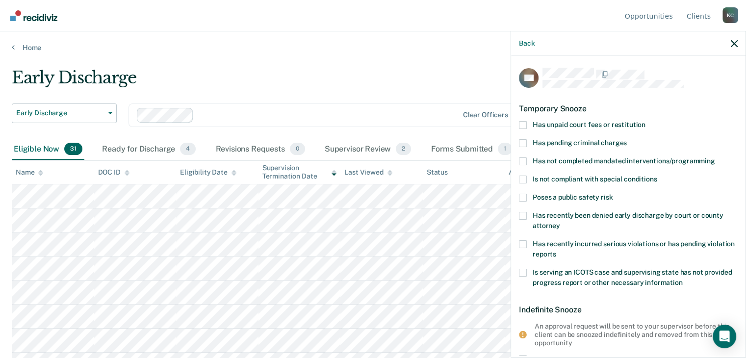
click at [525, 128] on label "Has unpaid court fees or restitution" at bounding box center [628, 126] width 219 height 10
click at [645, 121] on input "Has unpaid court fees or restitution" at bounding box center [645, 121] width 0 height 0
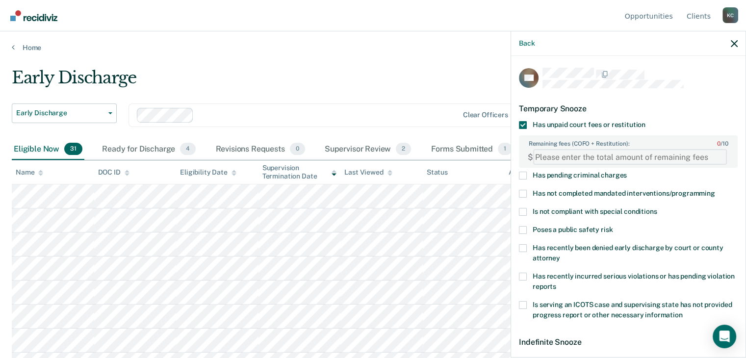
click at [546, 159] on FEESReasonInput "Remaining fees (COFO + Restitution): 0 / 10" at bounding box center [630, 157] width 194 height 16
type FEESReasonInput "8775"
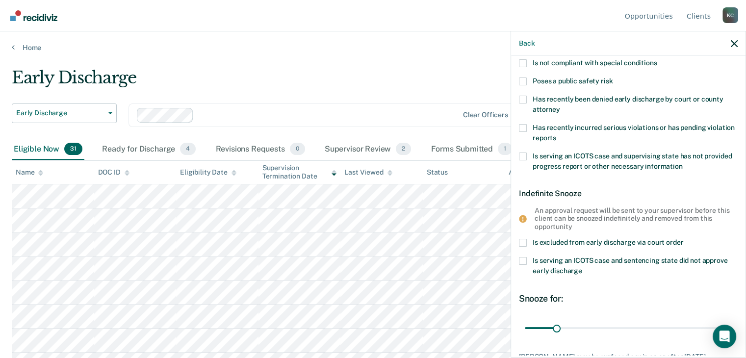
scroll to position [196, 0]
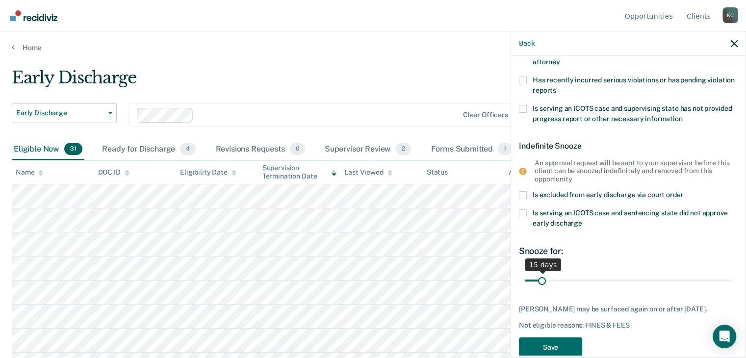
drag, startPoint x: 555, startPoint y: 279, endPoint x: 541, endPoint y: 279, distance: 13.7
type input "15"
click at [541, 279] on input "range" at bounding box center [628, 280] width 207 height 17
click at [543, 348] on button "Save" at bounding box center [550, 347] width 63 height 20
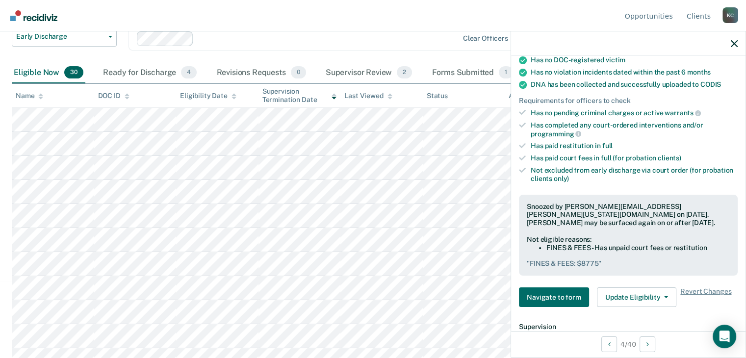
scroll to position [98, 0]
